Goal: Information Seeking & Learning: Learn about a topic

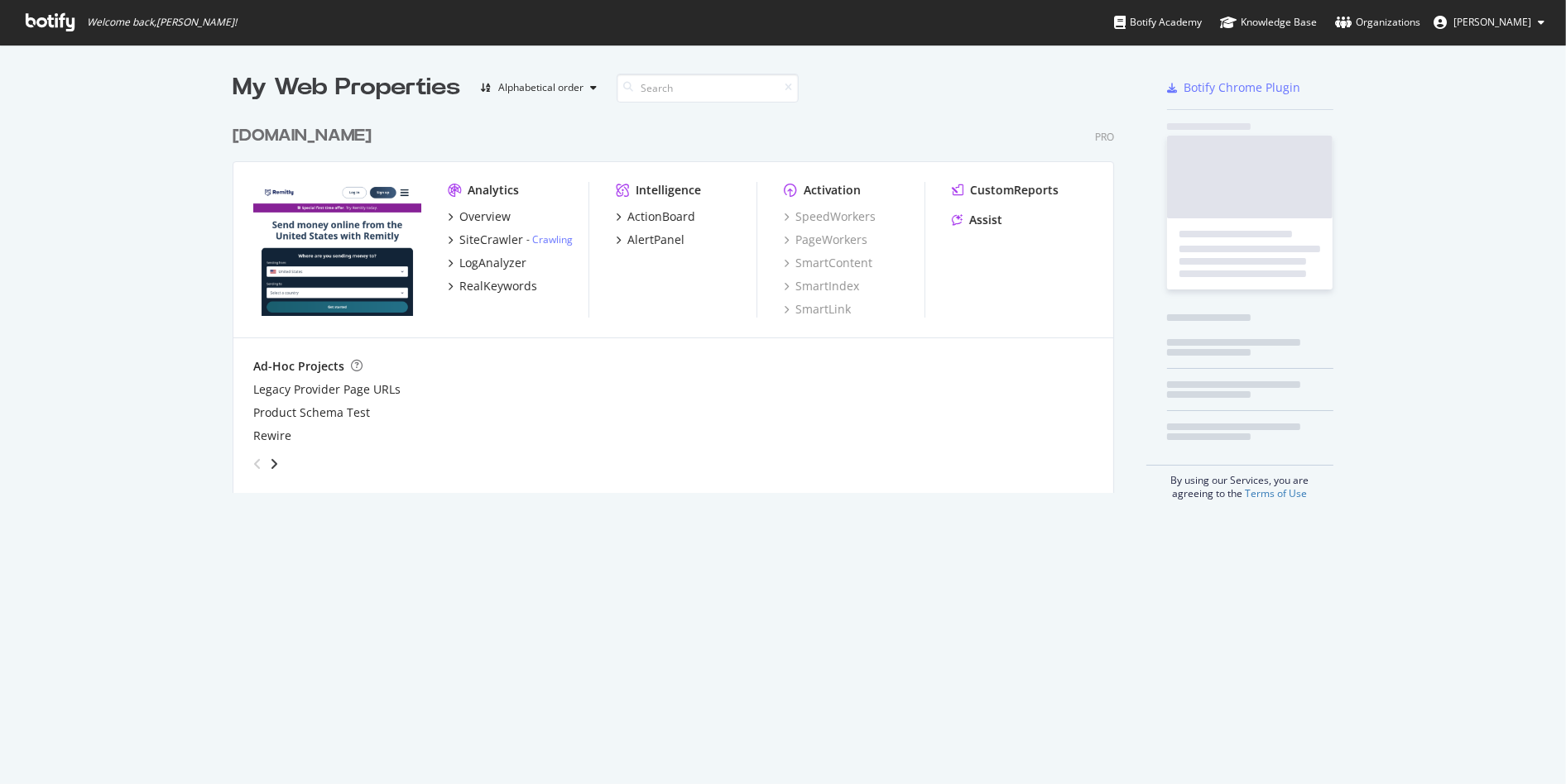
scroll to position [375, 881]
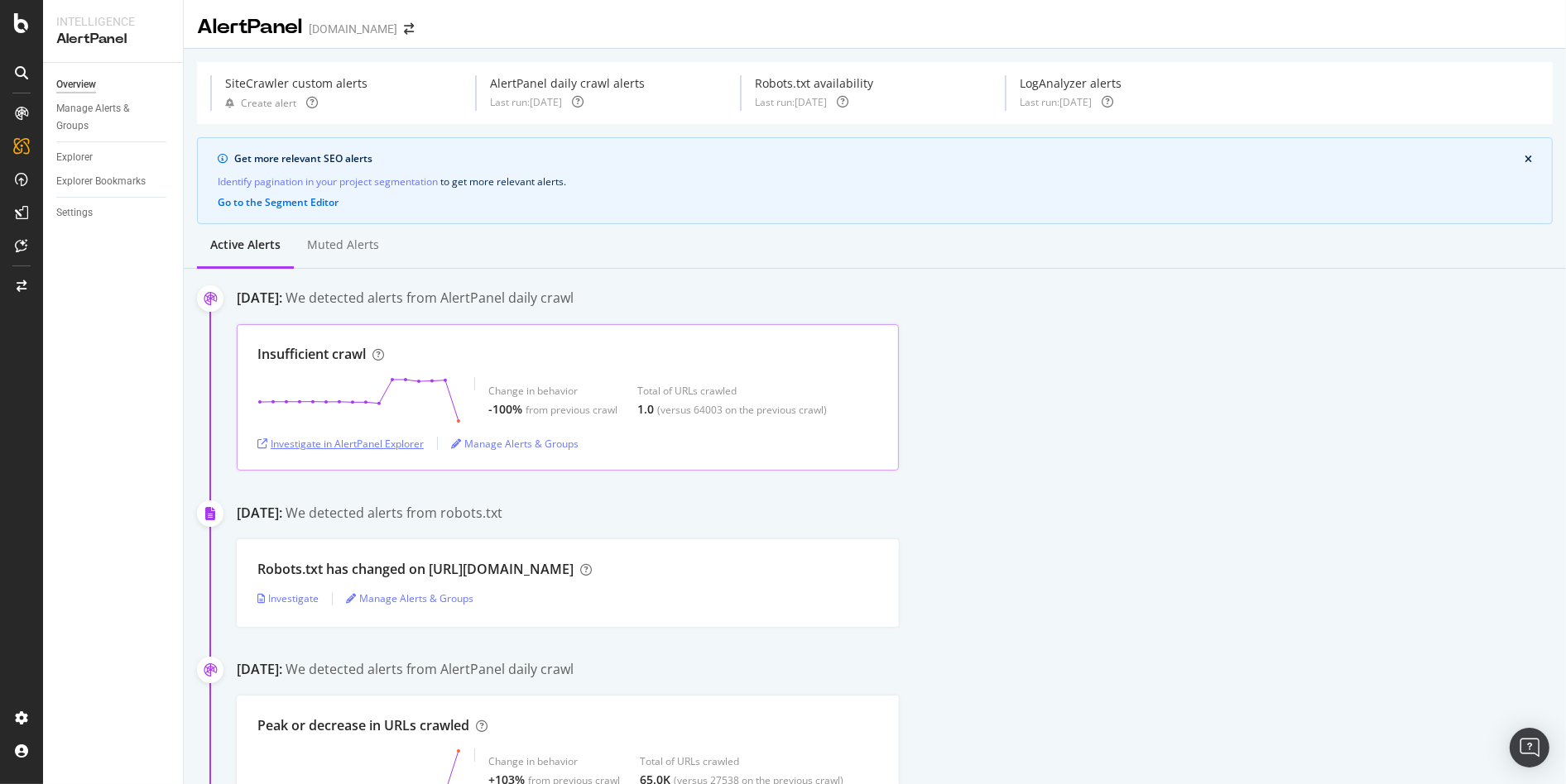
click at [343, 440] on div "Investigate in AlertPanel Explorer" at bounding box center [341, 444] width 166 height 14
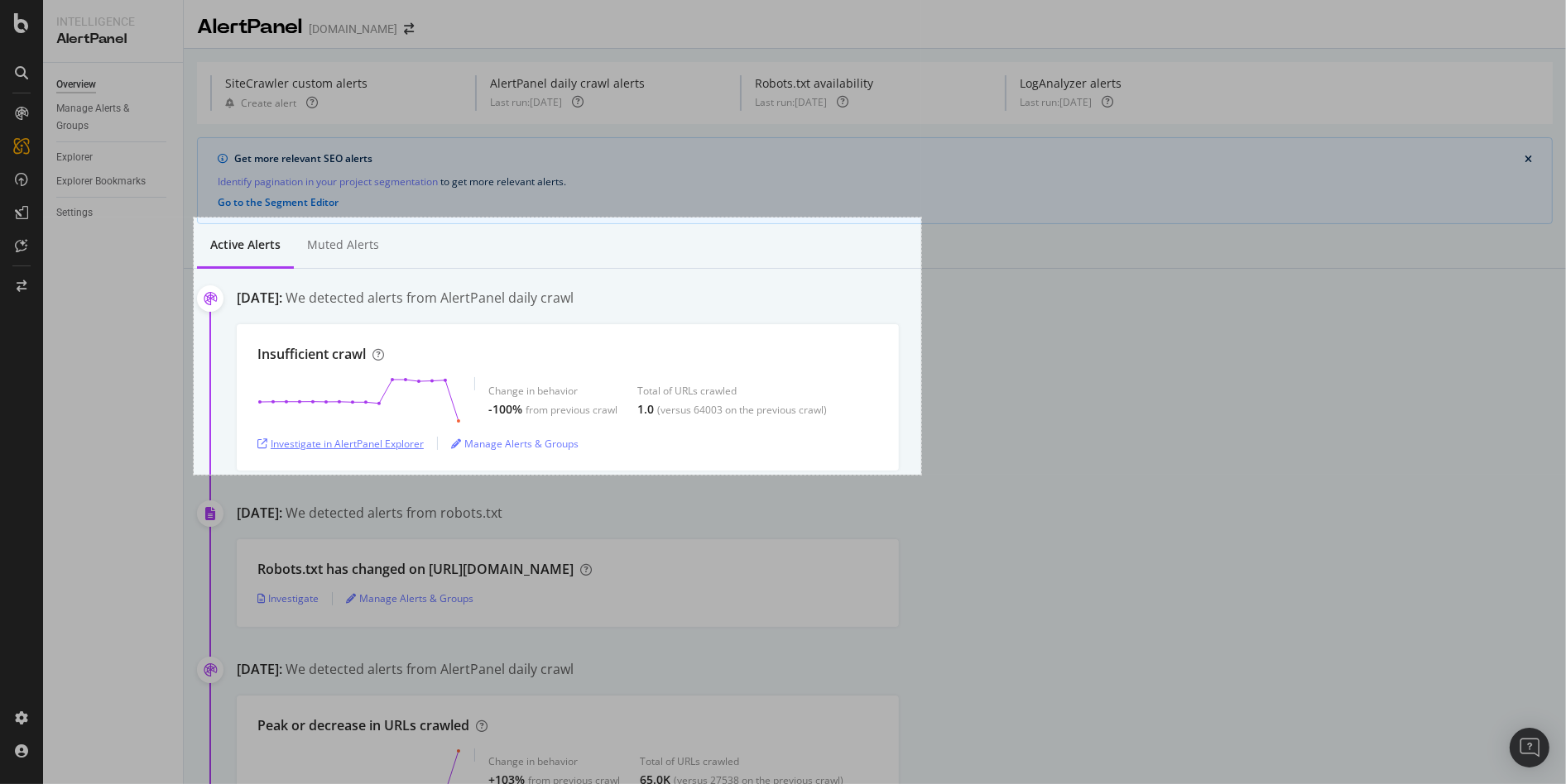
drag, startPoint x: 194, startPoint y: 218, endPoint x: 921, endPoint y: 475, distance: 771.1
click at [921, 475] on div "879 X 311" at bounding box center [783, 392] width 1566 height 784
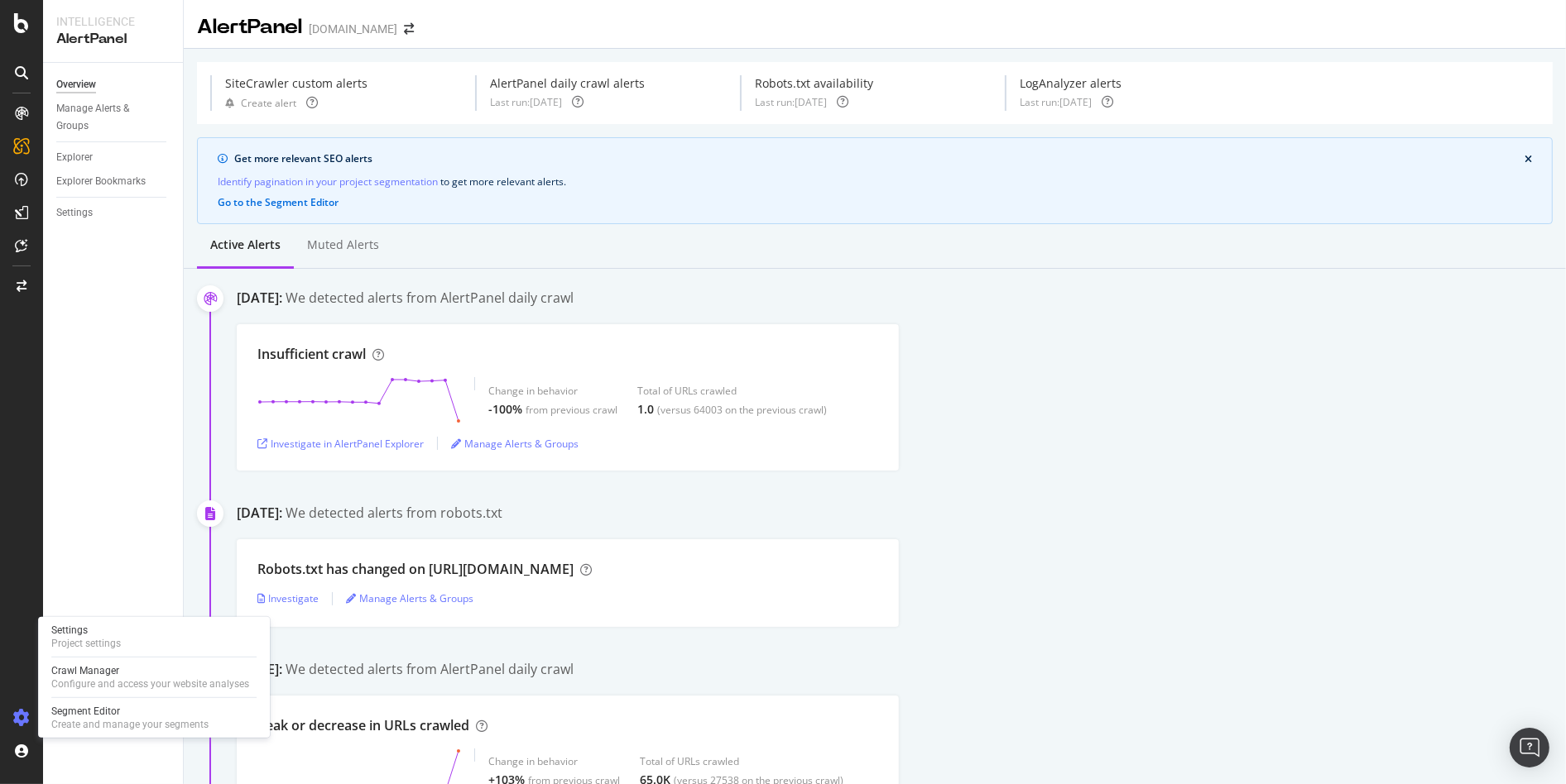
click at [9, 720] on div at bounding box center [22, 717] width 39 height 27
click at [96, 684] on div "Configure and access your website analyses" at bounding box center [150, 684] width 198 height 13
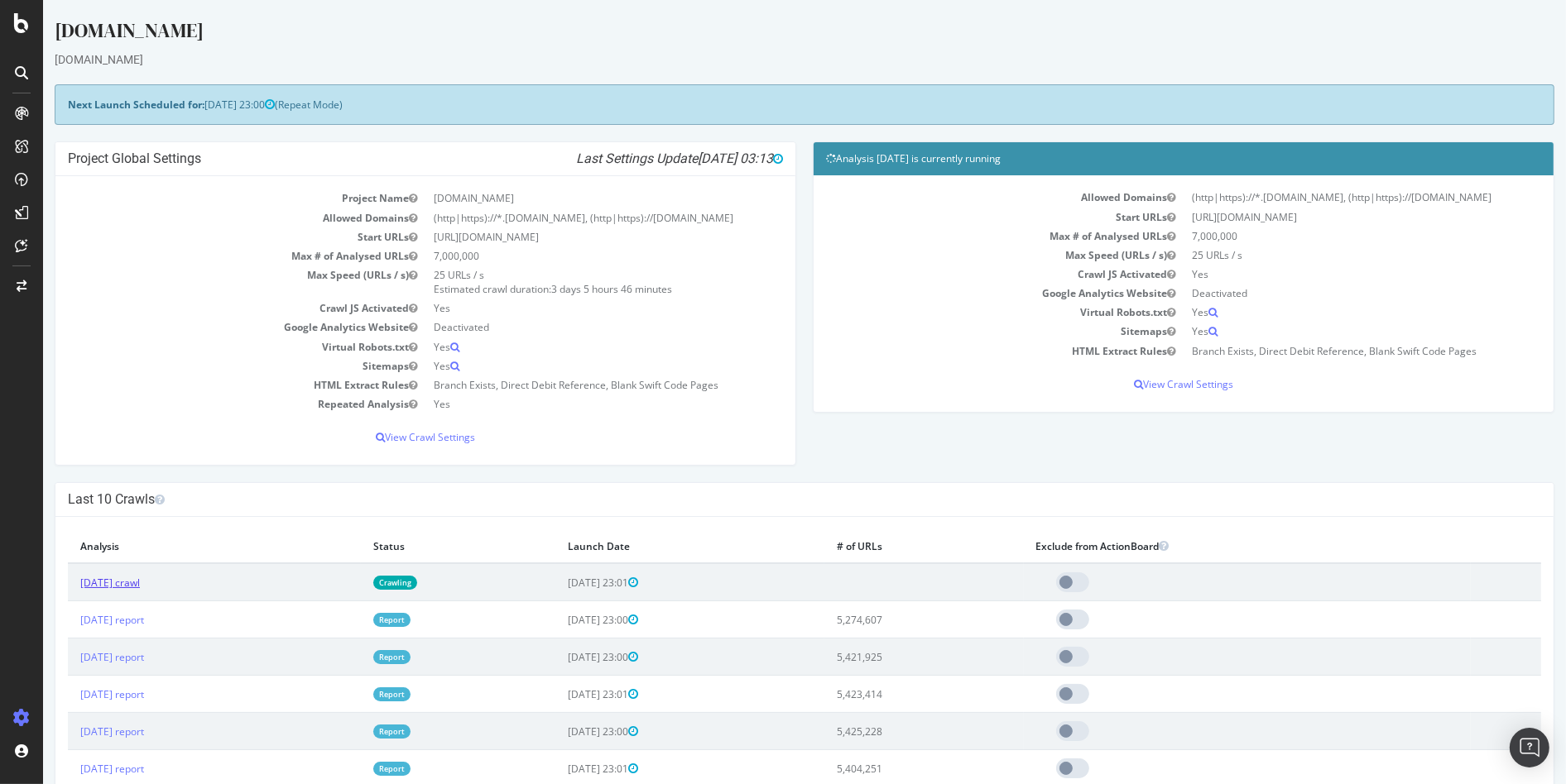
click at [132, 585] on link "2025 Sep. 11th crawl" at bounding box center [110, 582] width 60 height 14
